Goal: Information Seeking & Learning: Learn about a topic

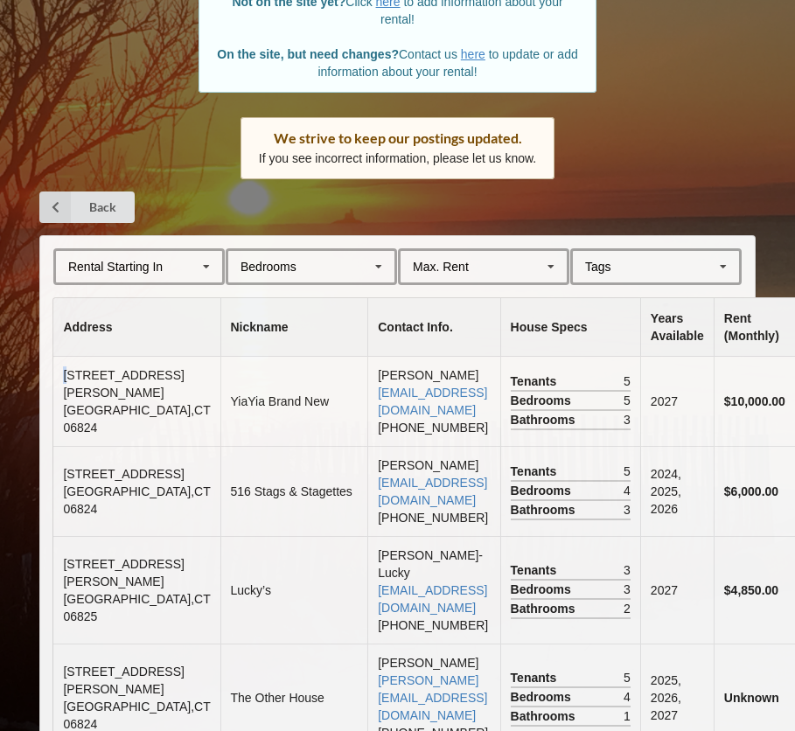
scroll to position [3800, 0]
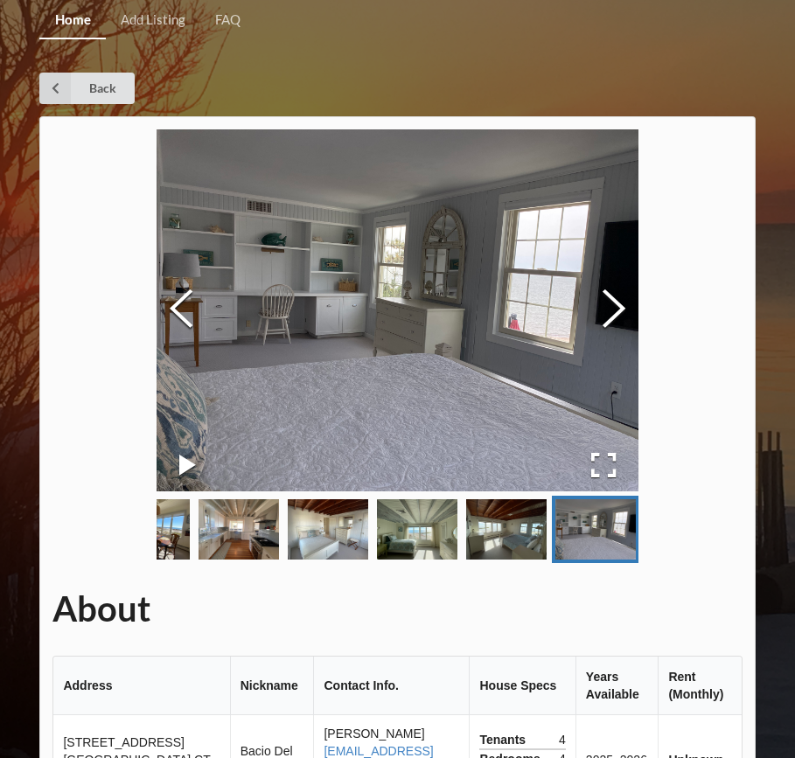
click at [517, 526] on img "Go to Slide 9" at bounding box center [506, 529] width 80 height 60
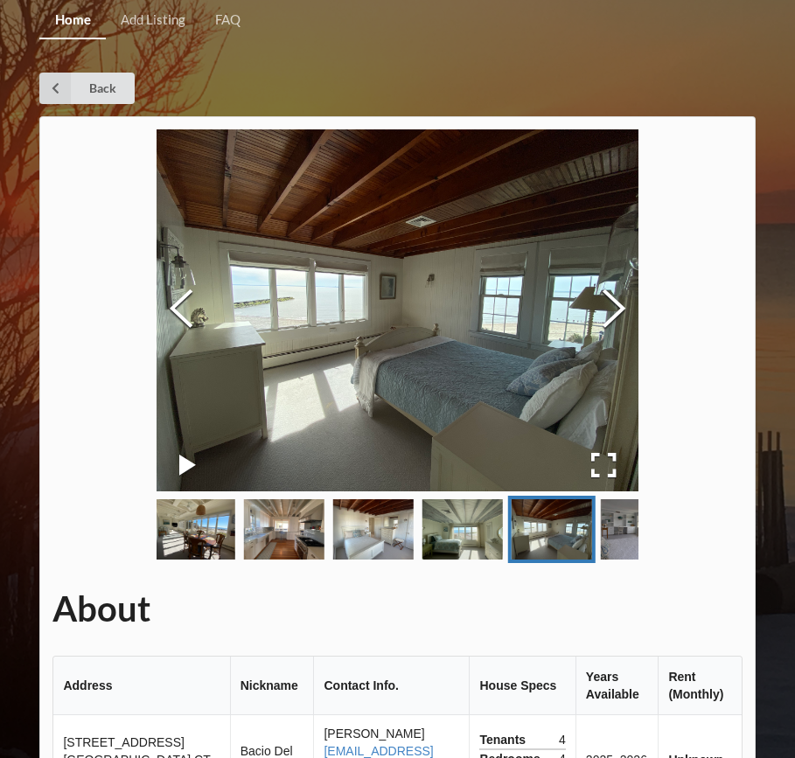
click at [459, 538] on img "Go to Slide 8" at bounding box center [462, 529] width 80 height 60
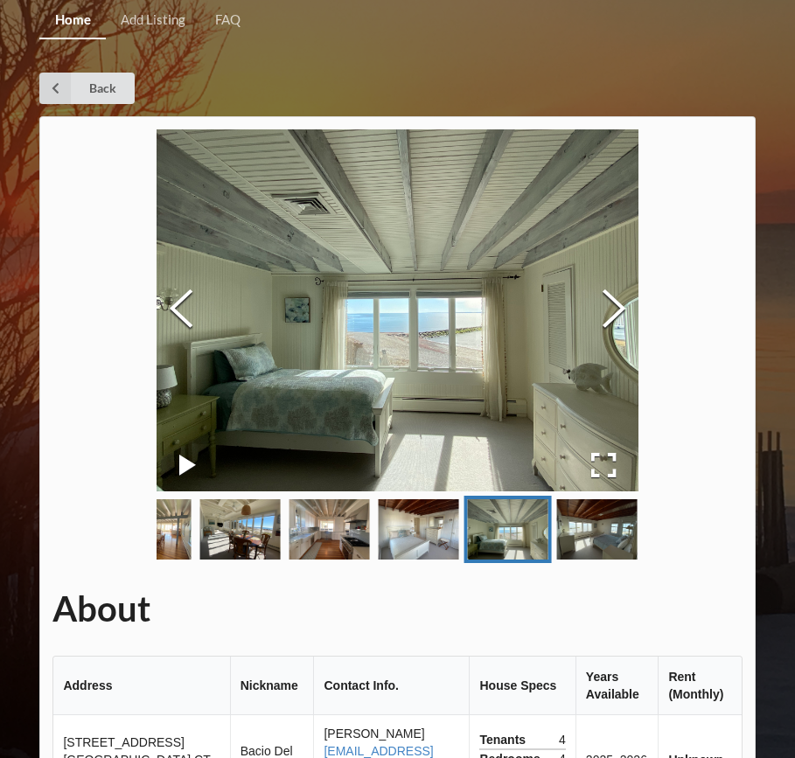
click at [426, 526] on img "Go to Slide 7" at bounding box center [418, 529] width 80 height 60
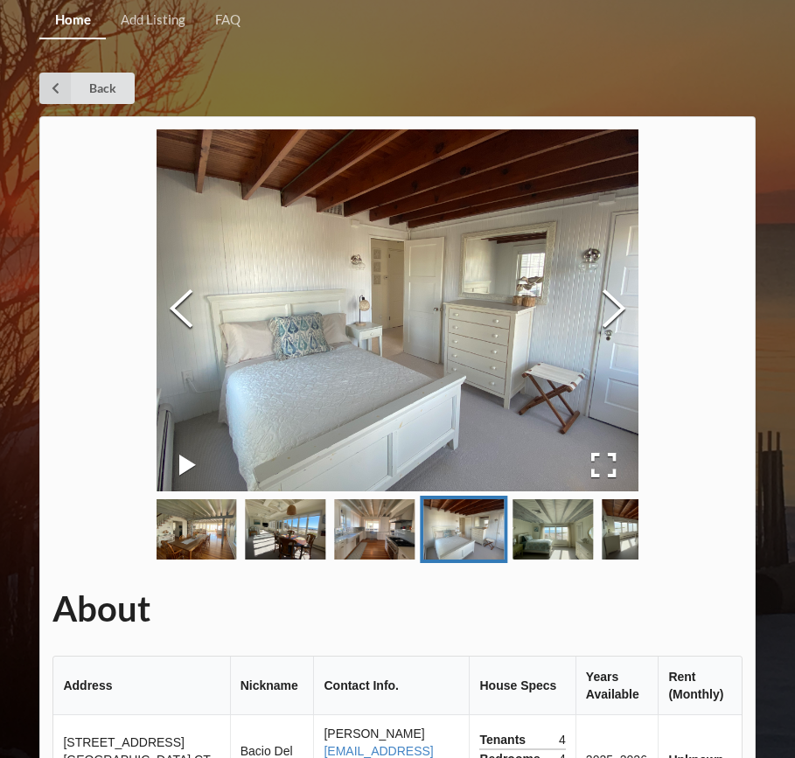
click at [353, 536] on img "Go to Slide 6" at bounding box center [374, 529] width 80 height 60
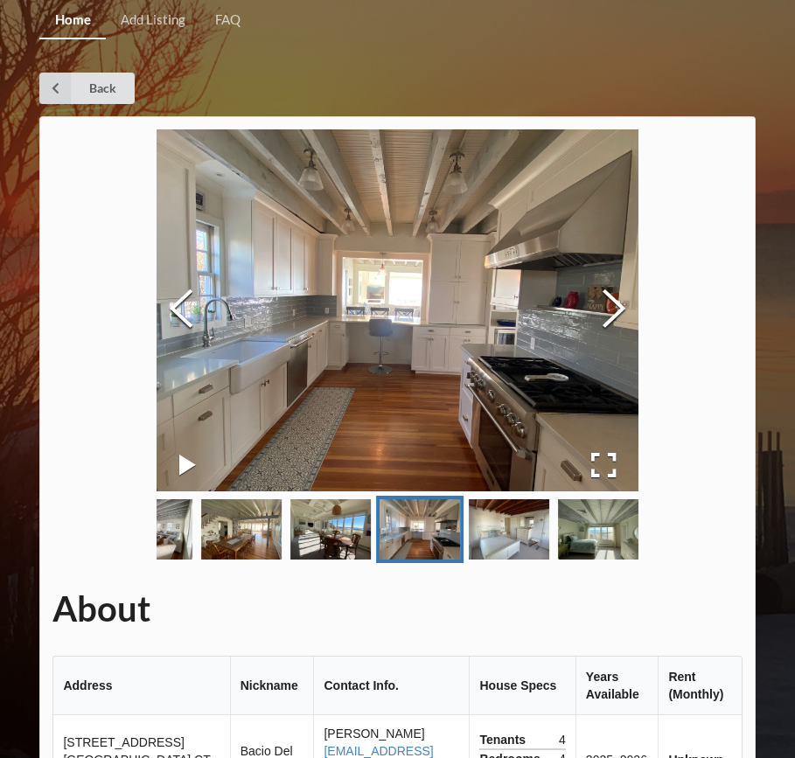
click at [345, 540] on img "Go to Slide 5" at bounding box center [330, 529] width 80 height 60
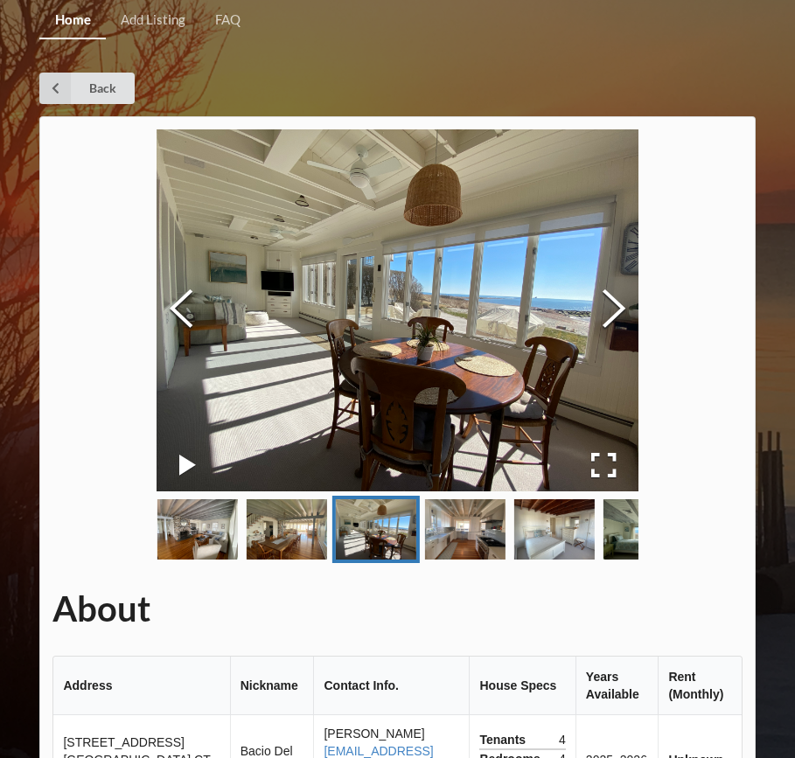
click at [307, 547] on img "Go to Slide 4" at bounding box center [287, 529] width 80 height 60
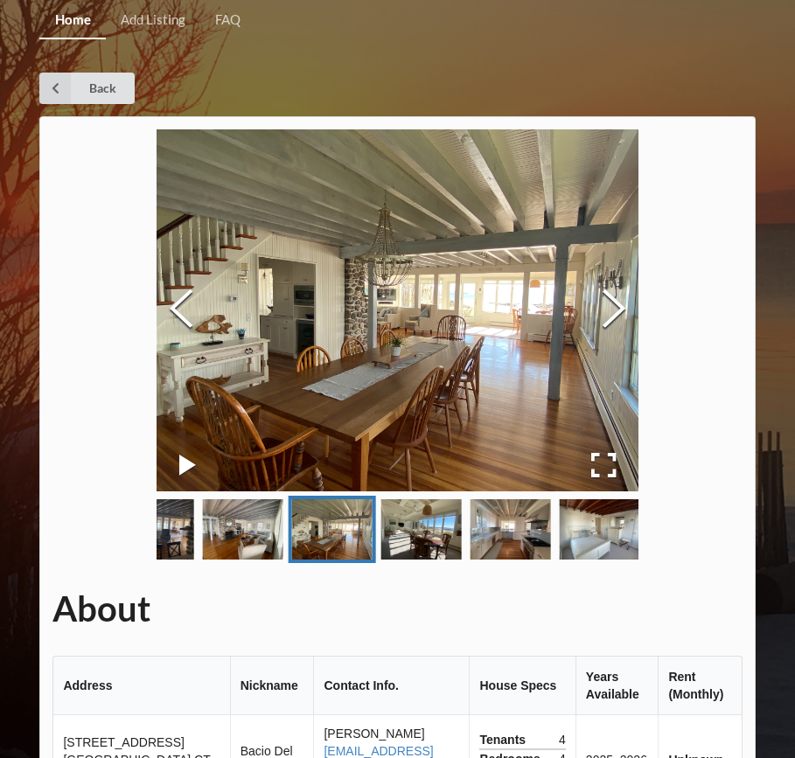
click at [597, 530] on img "Go to Slide 7" at bounding box center [599, 529] width 80 height 60
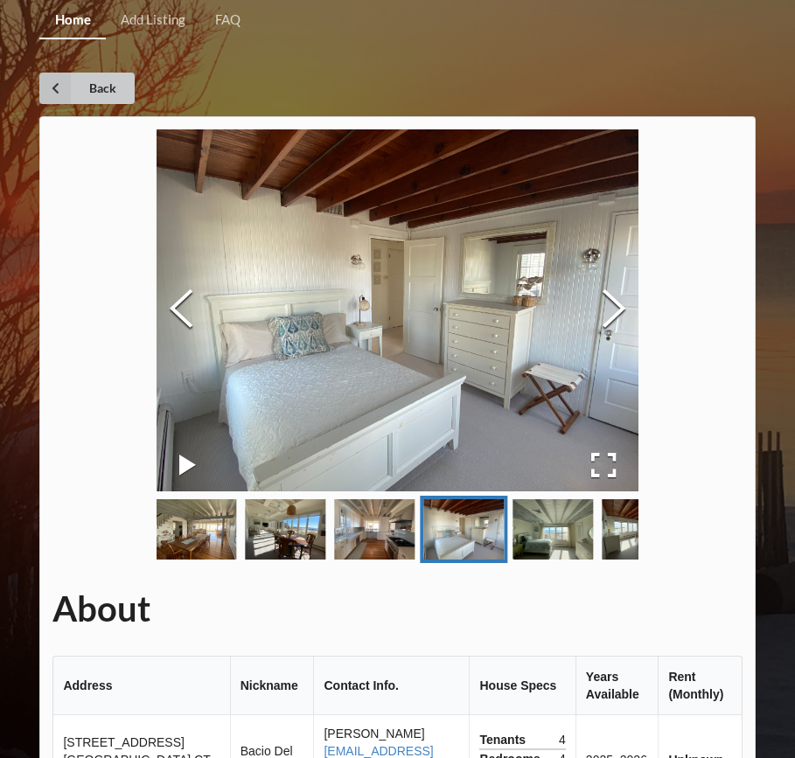
click at [95, 91] on link "Back" at bounding box center [86, 88] width 95 height 31
